Goal: Information Seeking & Learning: Learn about a topic

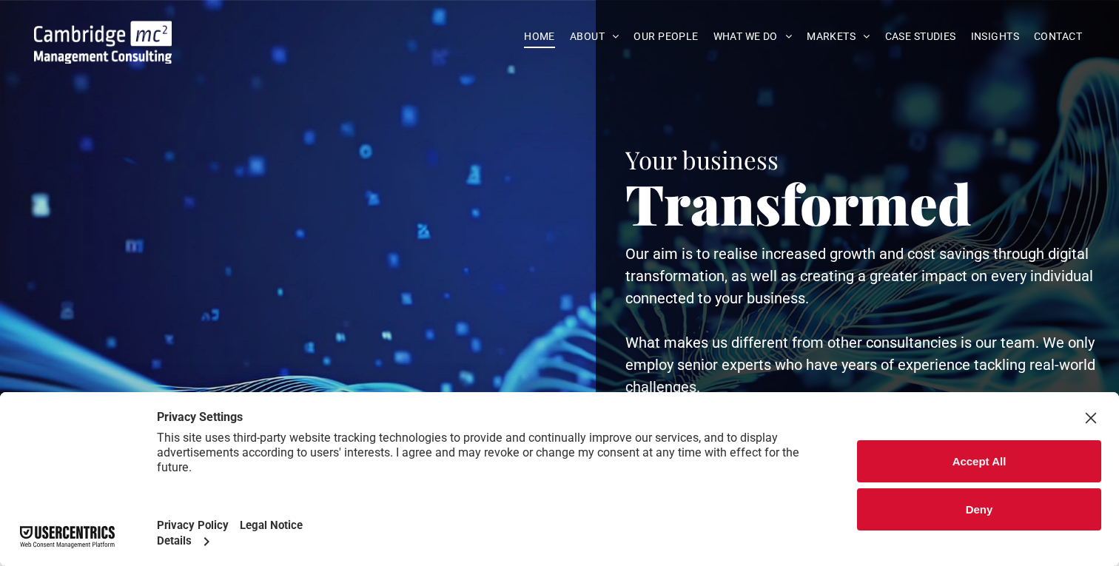
click at [1092, 412] on div "Close Layer" at bounding box center [1091, 418] width 21 height 21
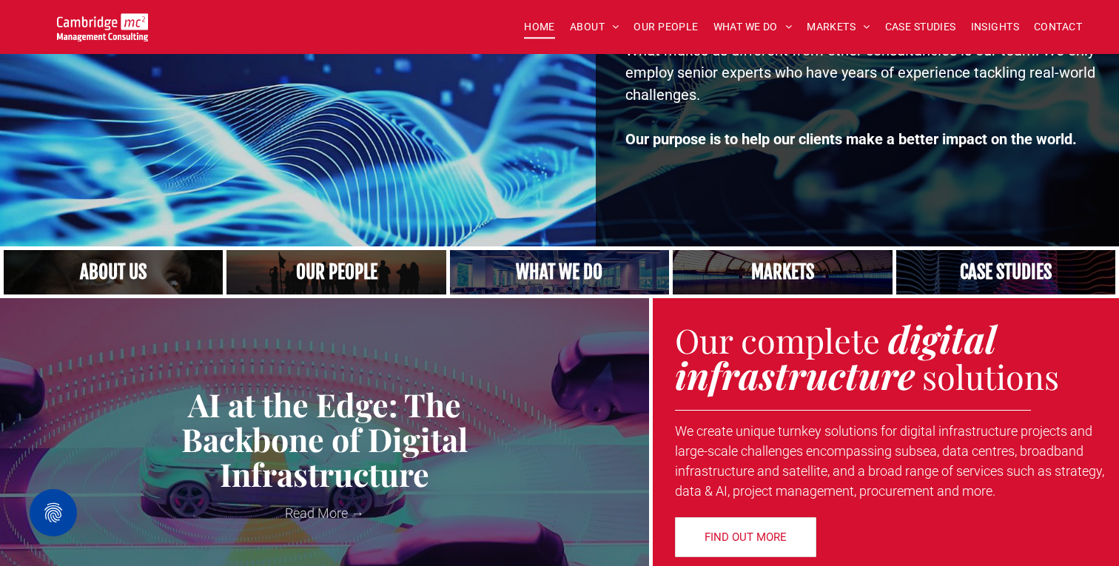
scroll to position [309, 0]
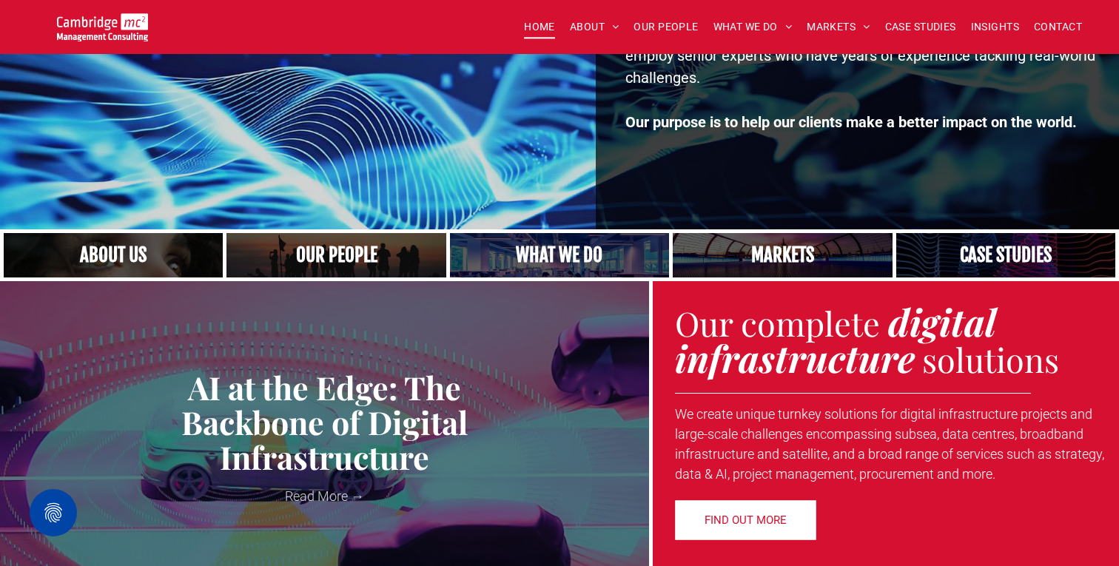
click at [532, 268] on link "A yoga teacher lifting his whole body off the ground in the peacock pose" at bounding box center [559, 255] width 232 height 47
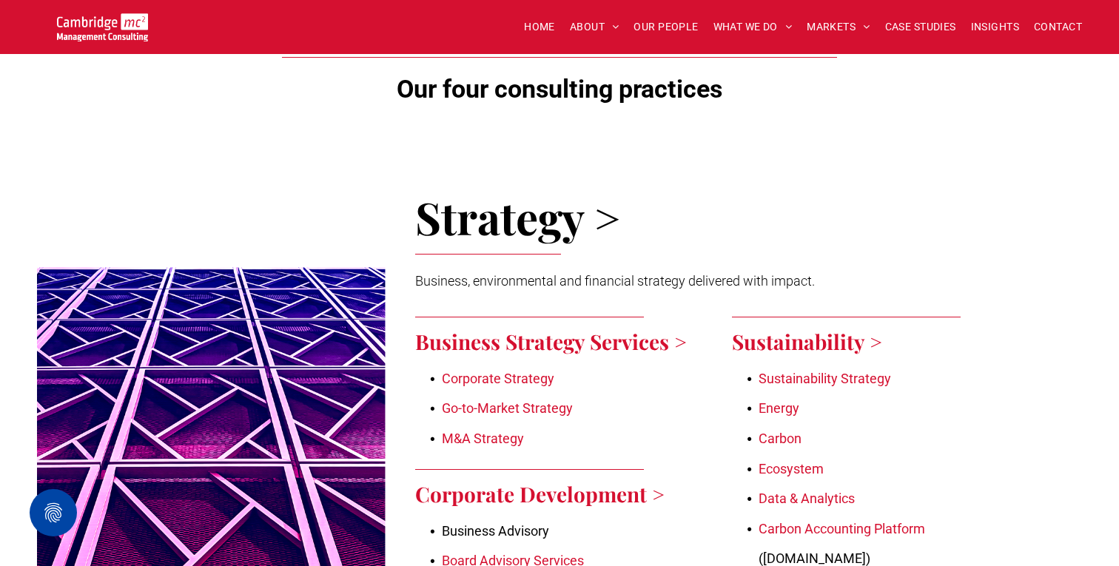
scroll to position [667, 0]
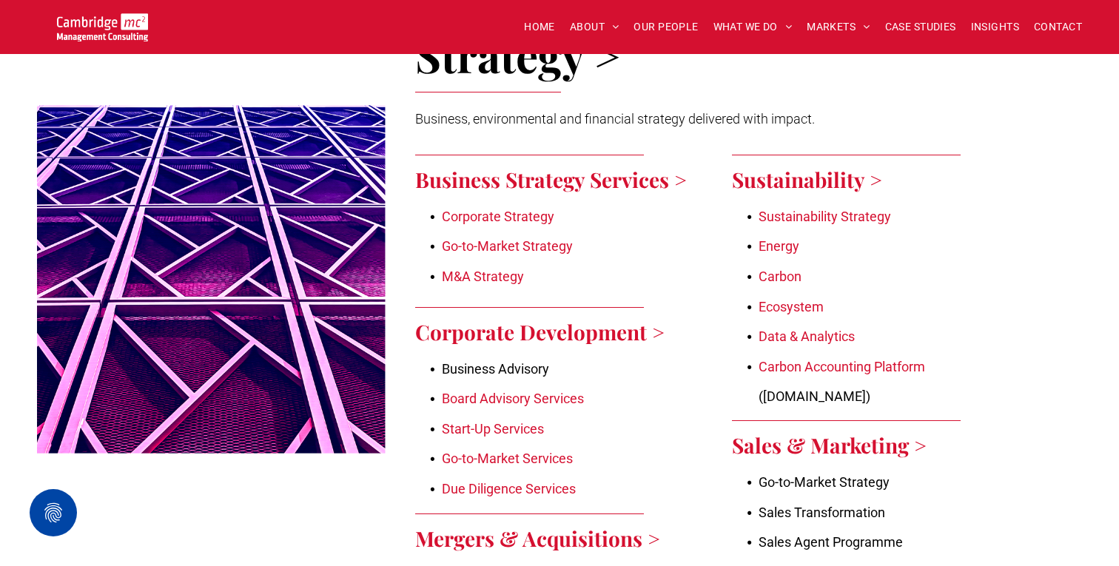
click at [514, 241] on link "Go-to-Market Strategy" at bounding box center [507, 246] width 131 height 16
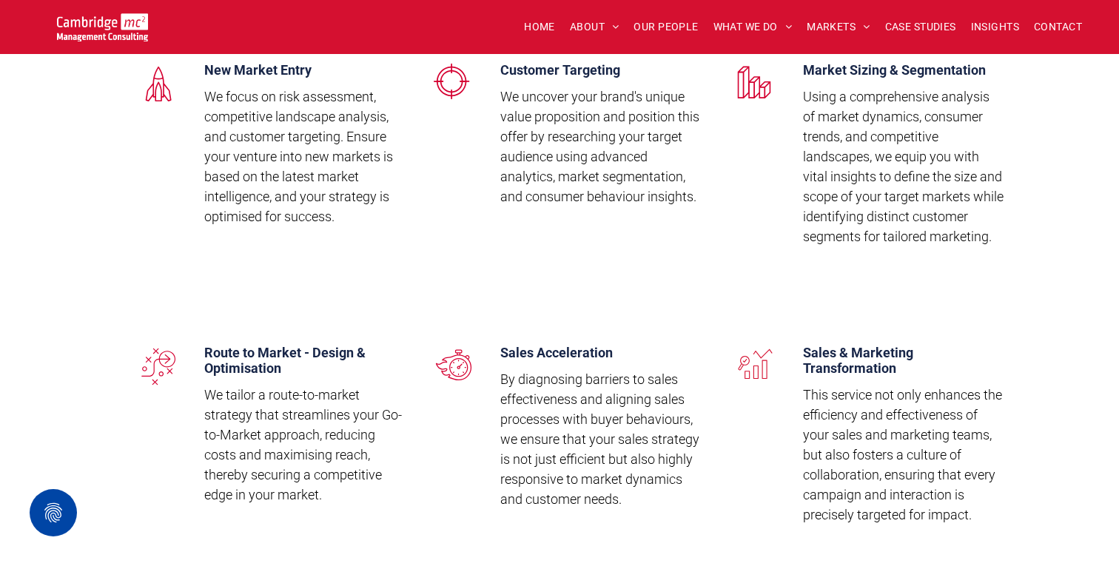
scroll to position [1721, 0]
